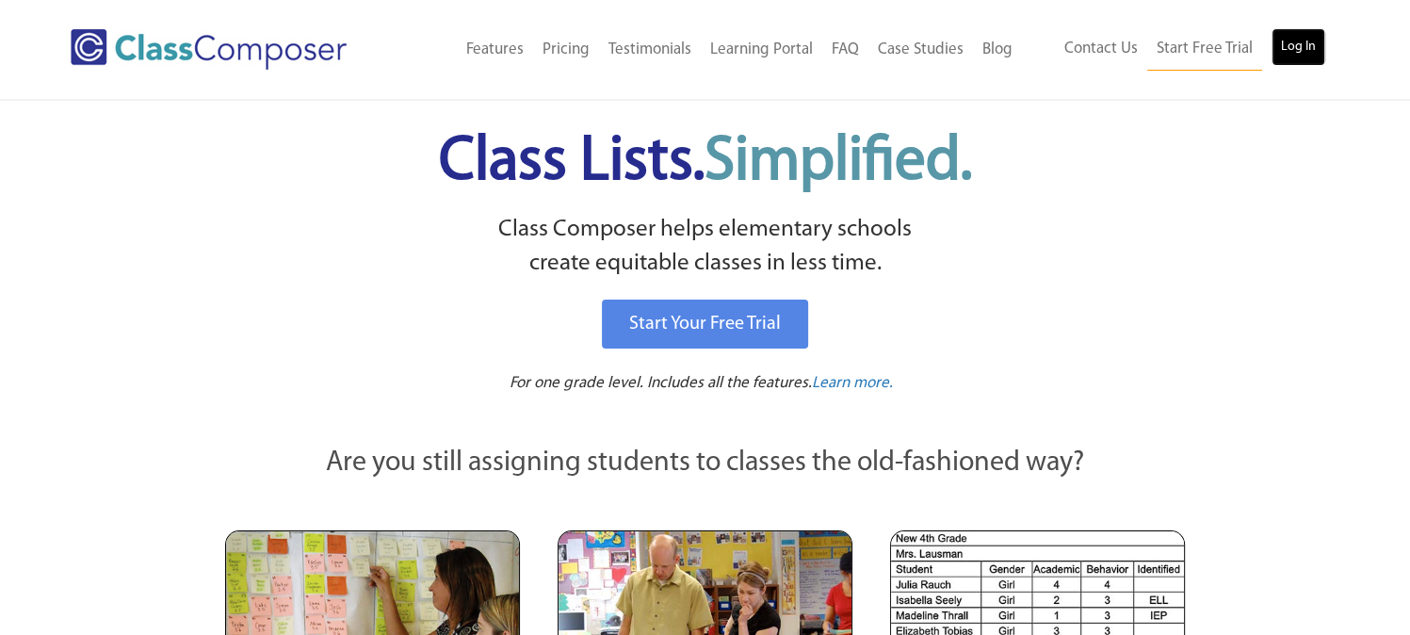
click at [1294, 44] on link "Log In" at bounding box center [1299, 47] width 54 height 38
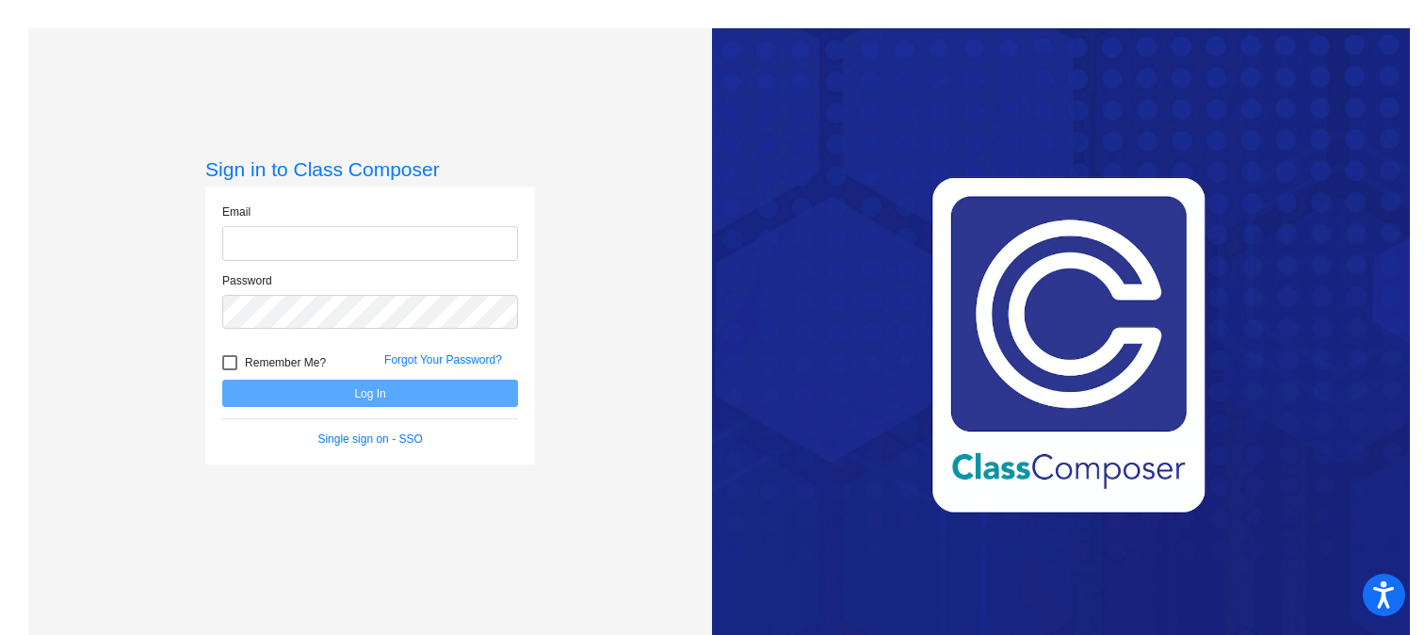
type input "[EMAIL_ADDRESS][DOMAIN_NAME]"
click at [416, 392] on button "Log In" at bounding box center [370, 393] width 296 height 27
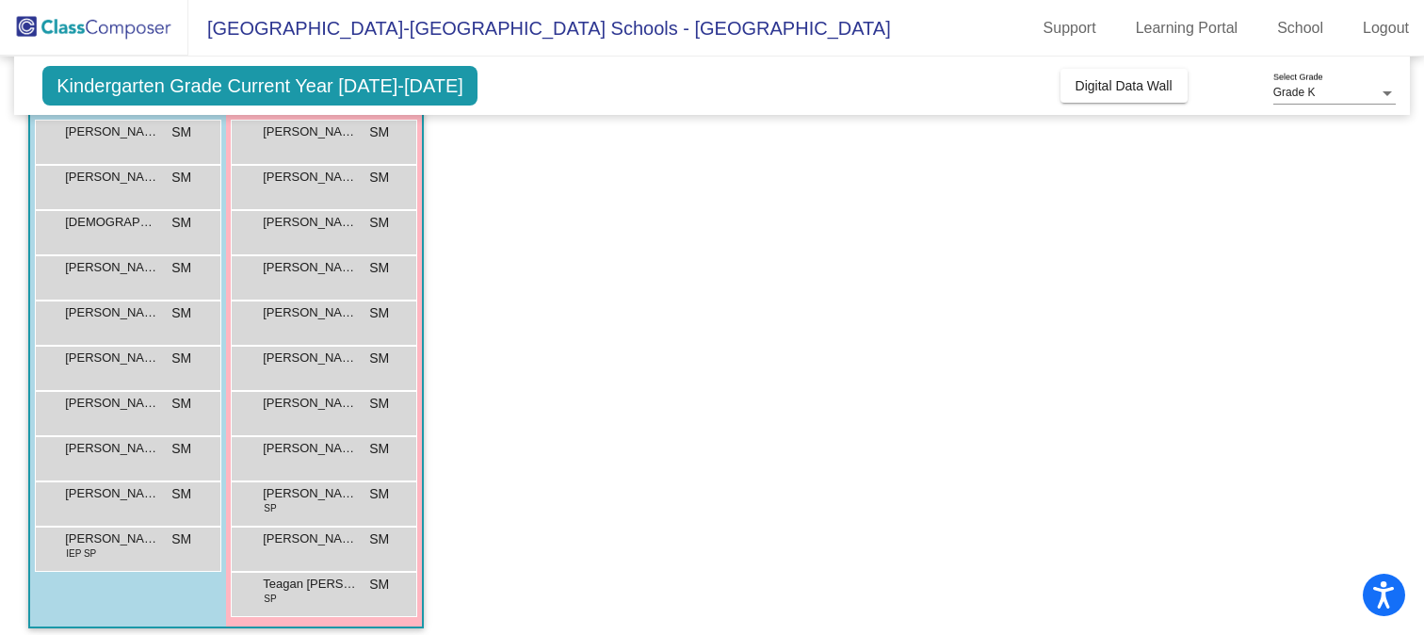
scroll to position [192, 0]
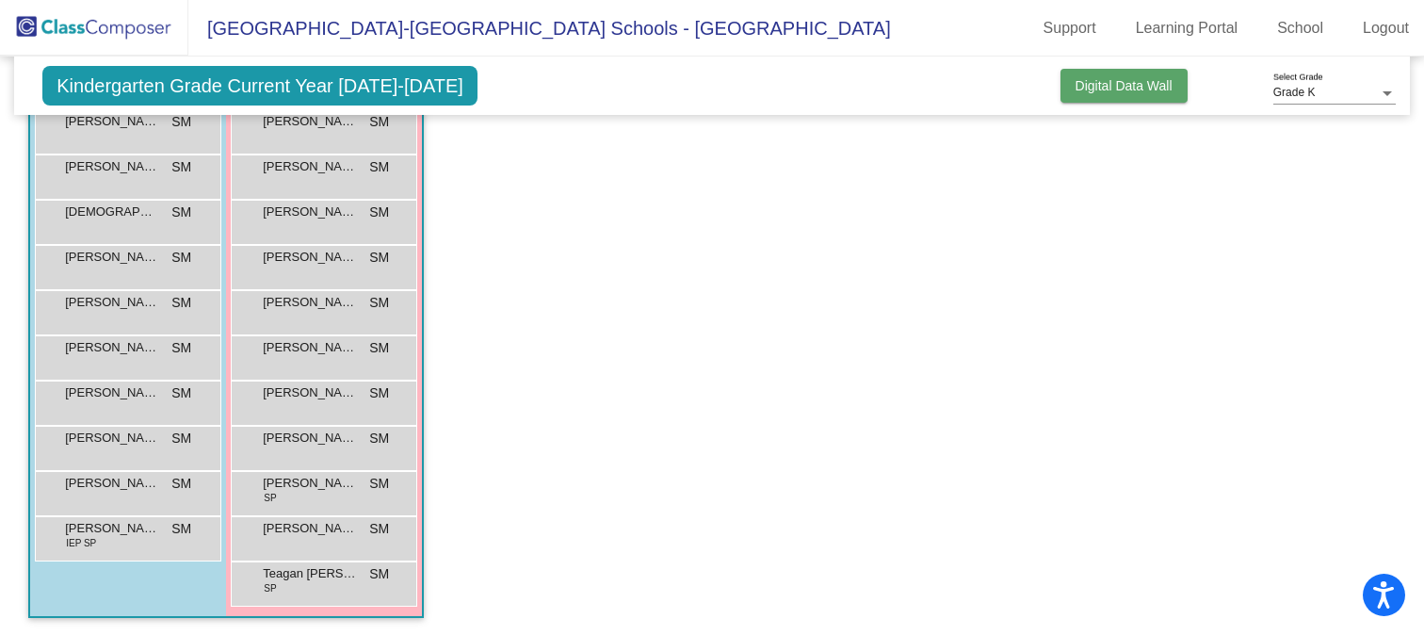
click at [1076, 90] on span "Digital Data Wall" at bounding box center [1124, 85] width 97 height 15
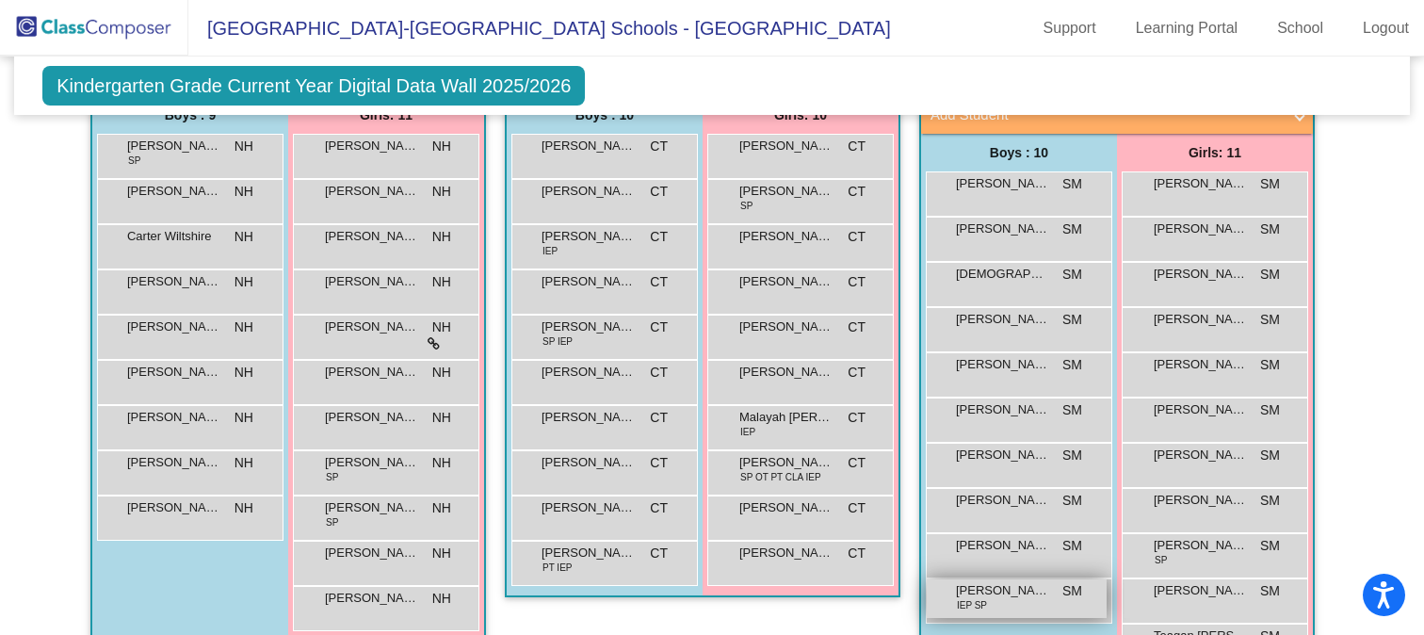
scroll to position [1348, 0]
